Goal: Task Accomplishment & Management: Use online tool/utility

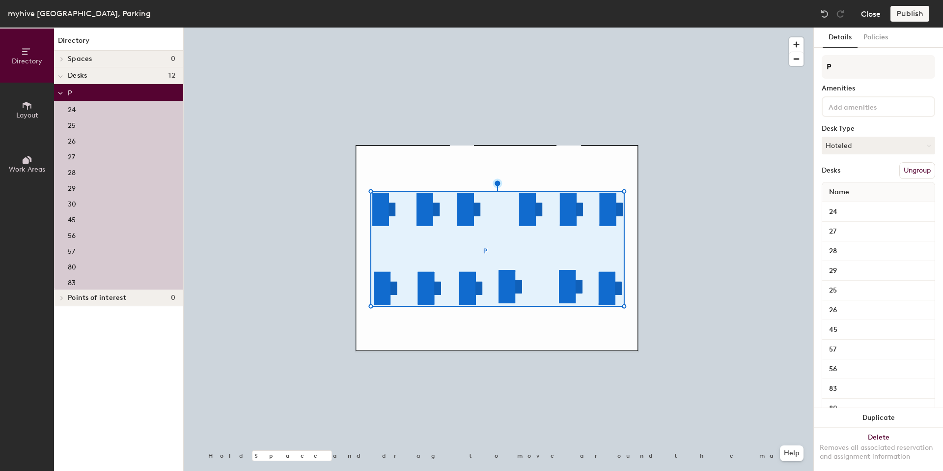
click at [869, 19] on button "Close" at bounding box center [871, 14] width 20 height 16
click at [503, 28] on div at bounding box center [499, 28] width 630 height 0
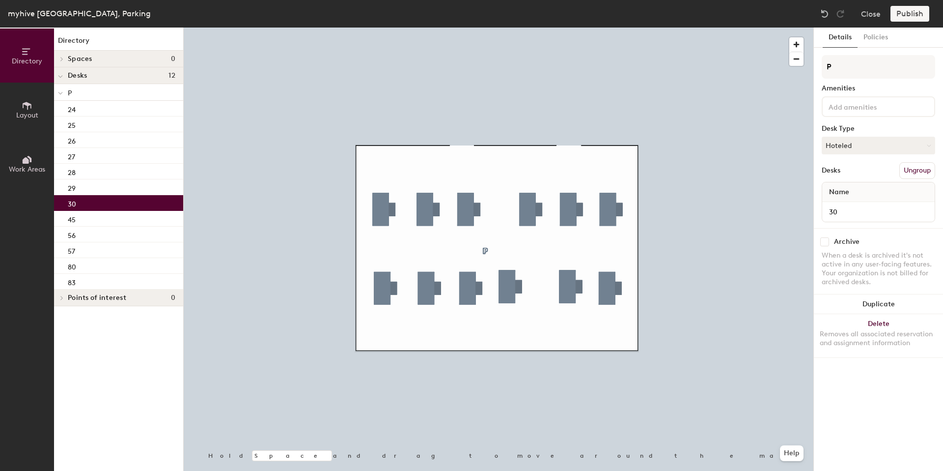
click at [108, 203] on div "30" at bounding box center [118, 203] width 129 height 16
click at [870, 41] on button "Policies" at bounding box center [876, 38] width 36 height 20
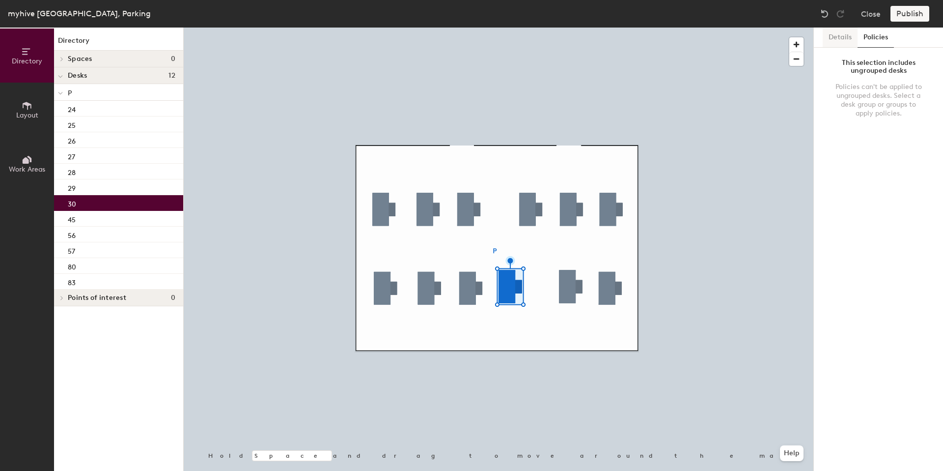
click at [856, 40] on button "Details" at bounding box center [840, 38] width 35 height 20
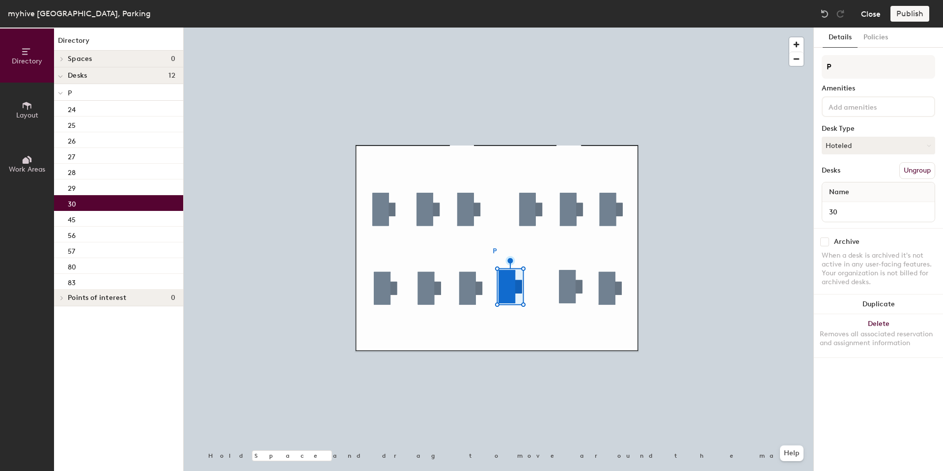
click at [870, 18] on button "Close" at bounding box center [871, 14] width 20 height 16
